Goal: Transaction & Acquisition: Purchase product/service

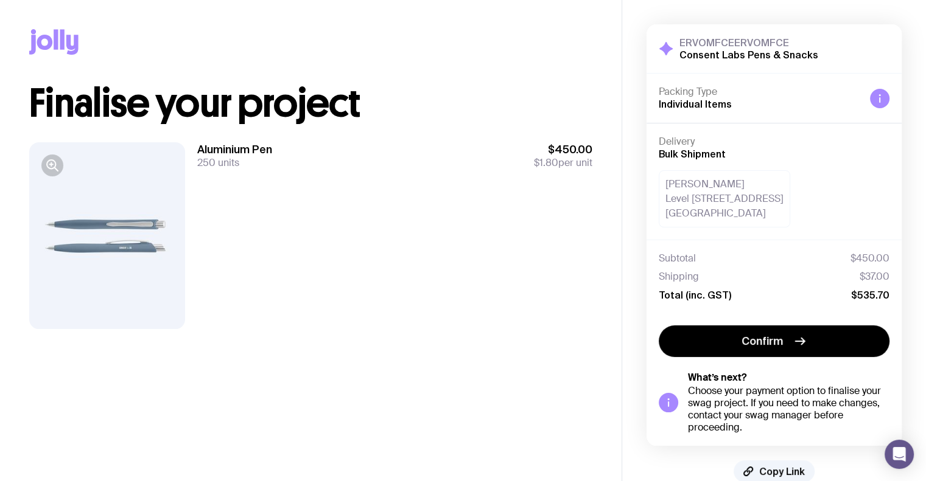
click at [510, 194] on div "Aluminium Pen 250 units $450.00 $1.80 per unit" at bounding box center [394, 235] width 395 height 187
